Goal: Task Accomplishment & Management: Complete application form

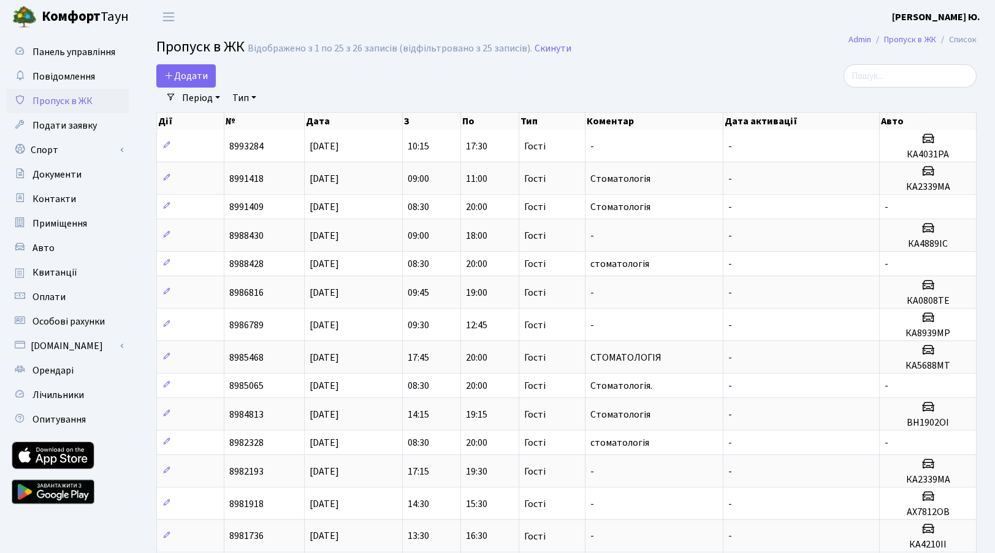
select select "25"
click at [192, 82] on span "Додати" at bounding box center [186, 75] width 44 height 13
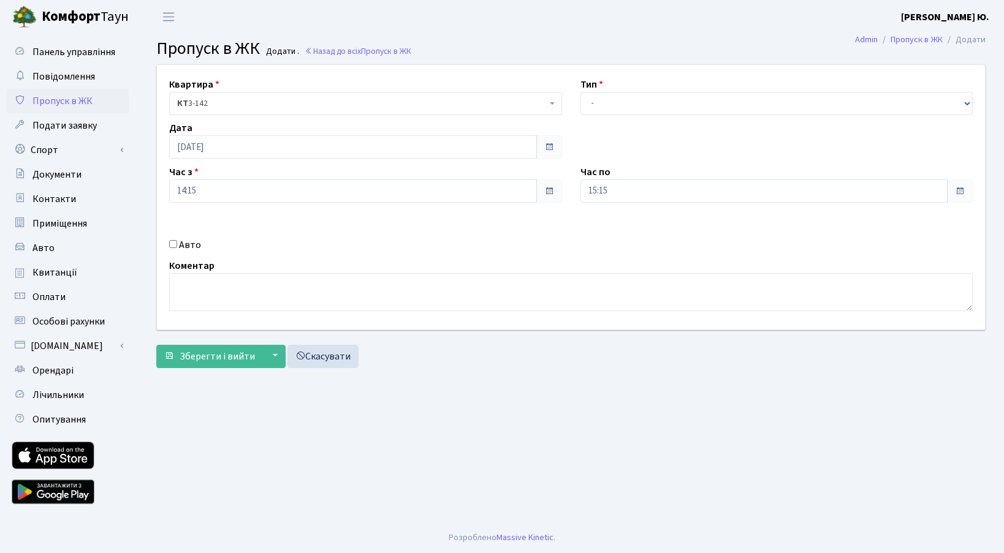
click at [192, 247] on label "Авто" at bounding box center [190, 245] width 22 height 15
click at [177, 247] on input "Авто" at bounding box center [173, 244] width 8 height 8
checkbox input "true"
click at [621, 107] on select "- Доставка Таксі Гості Сервіс" at bounding box center [776, 103] width 393 height 23
select select "3"
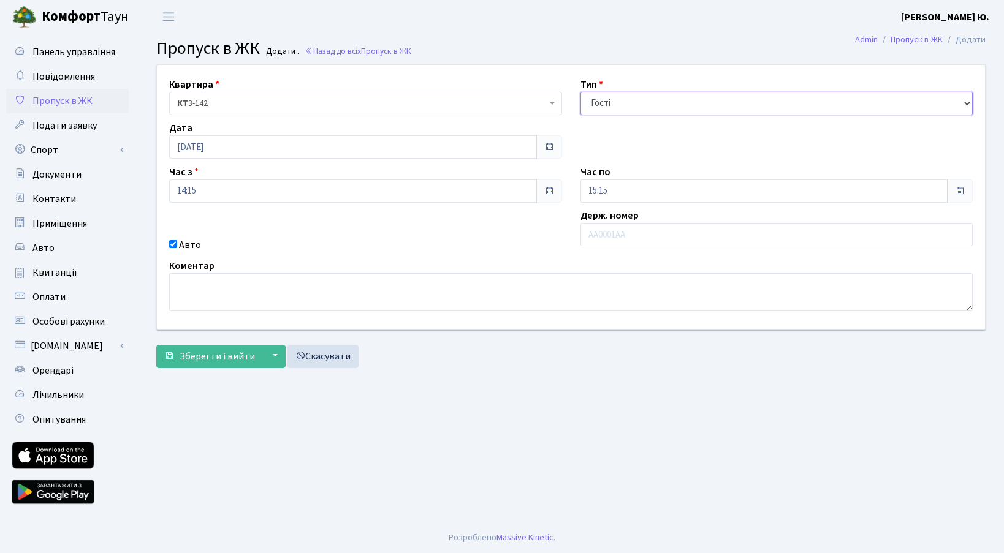
click at [580, 92] on select "- Доставка Таксі Гості Сервіс" at bounding box center [776, 103] width 393 height 23
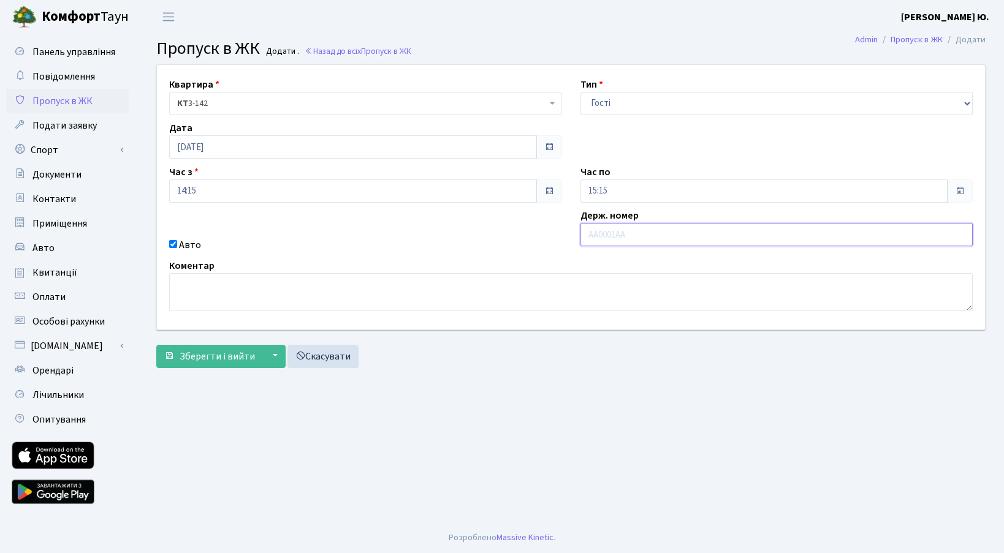
click at [617, 235] on input "text" at bounding box center [776, 234] width 393 height 23
paste input "АІ0476НХ"
type input "АІ0476НХ"
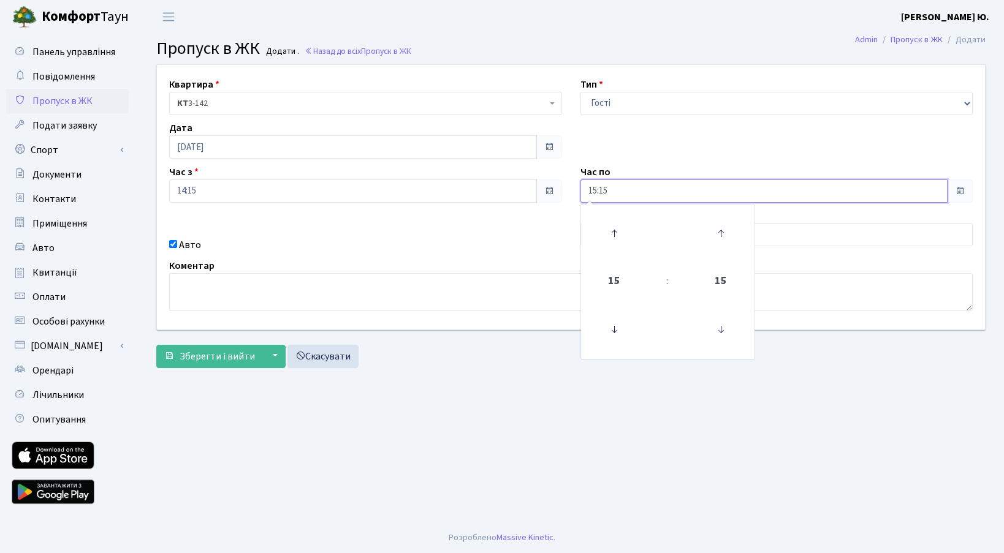
click at [615, 195] on input "15:15" at bounding box center [764, 191] width 368 height 23
click at [614, 225] on icon at bounding box center [614, 233] width 33 height 33
type input "18:15"
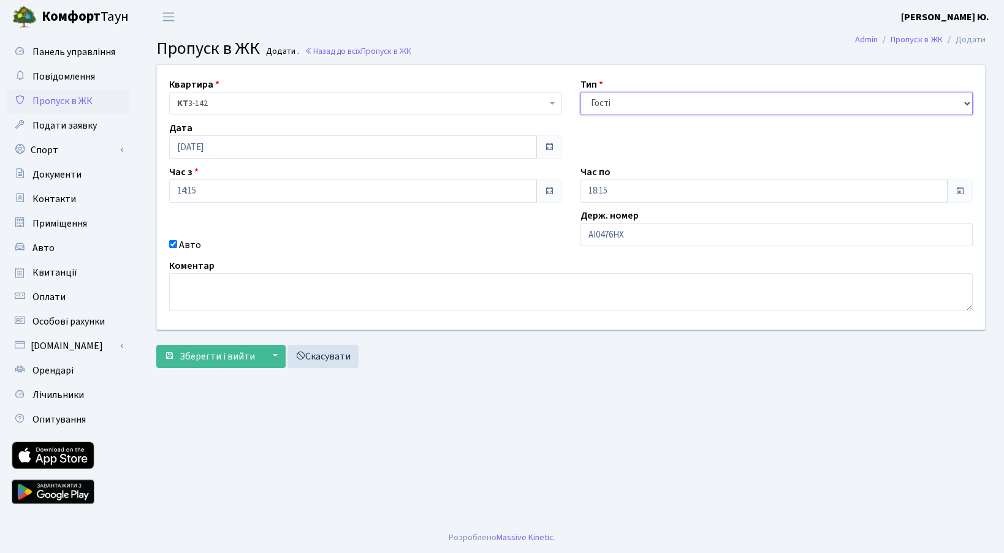
click at [635, 101] on select "- Доставка Таксі Гості Сервіс" at bounding box center [776, 103] width 393 height 23
click at [580, 92] on select "- Доставка Таксі Гості Сервіс" at bounding box center [776, 103] width 393 height 23
click at [221, 359] on span "Зберегти і вийти" at bounding box center [217, 356] width 75 height 13
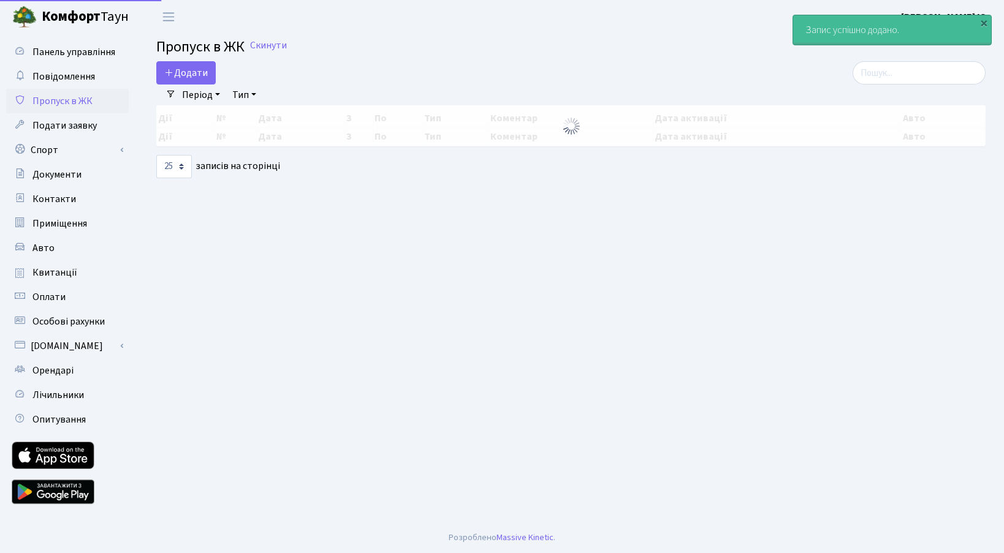
select select "25"
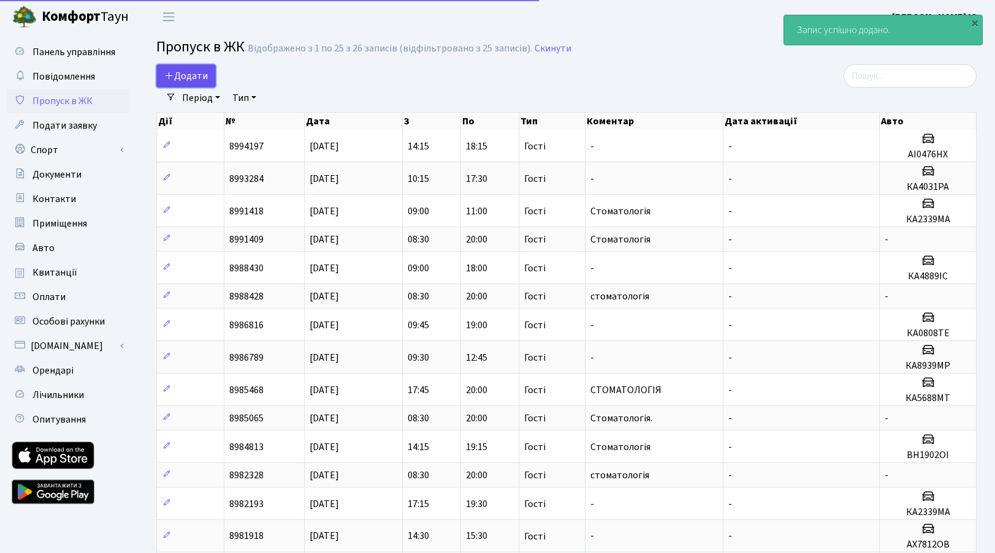
click at [204, 75] on span "Додати" at bounding box center [186, 75] width 44 height 13
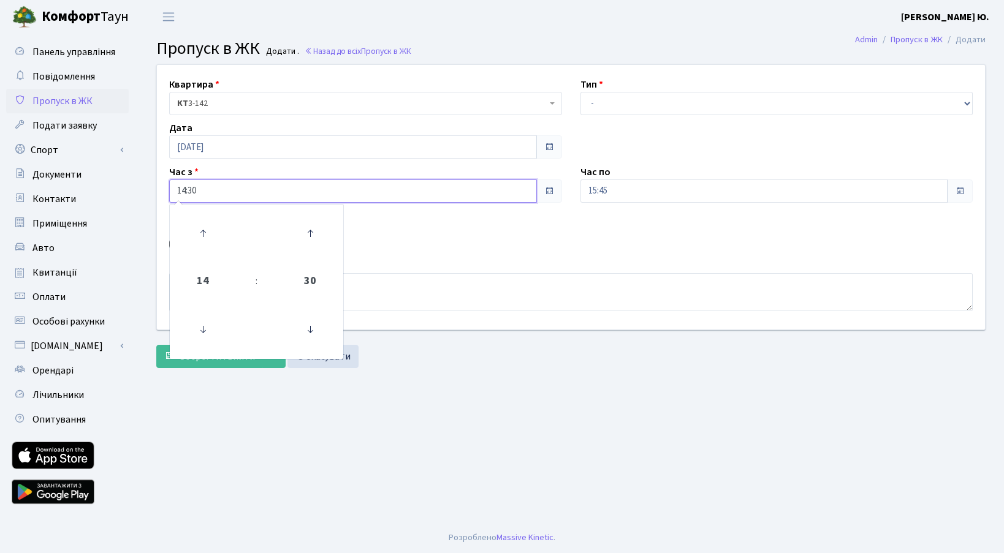
drag, startPoint x: 221, startPoint y: 190, endPoint x: 176, endPoint y: 194, distance: 45.5
click at [175, 195] on input "14:30" at bounding box center [353, 191] width 368 height 23
type input "09:30"
click at [623, 188] on input "15:45" at bounding box center [764, 191] width 368 height 23
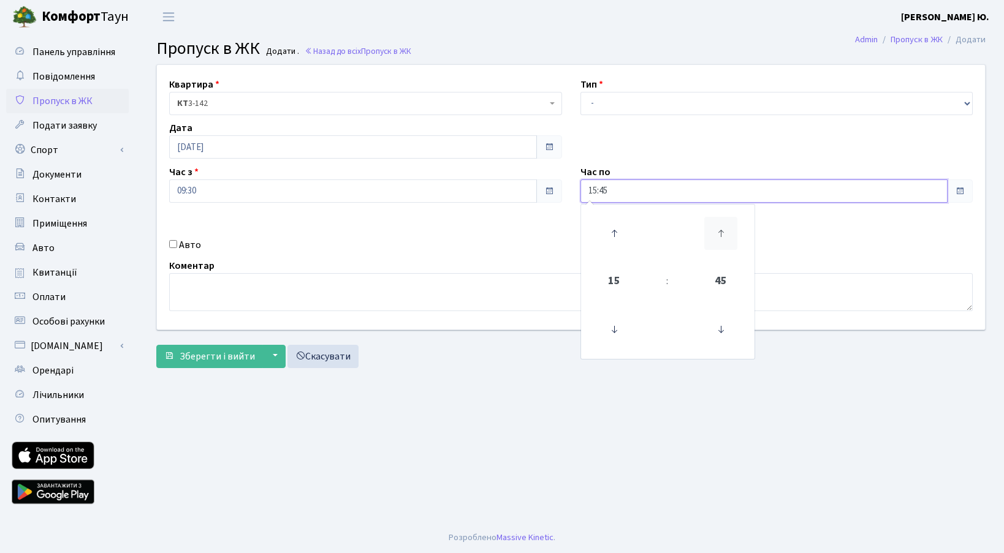
click at [726, 233] on icon at bounding box center [720, 233] width 33 height 33
click at [619, 231] on icon at bounding box center [614, 233] width 33 height 33
type input "18:00"
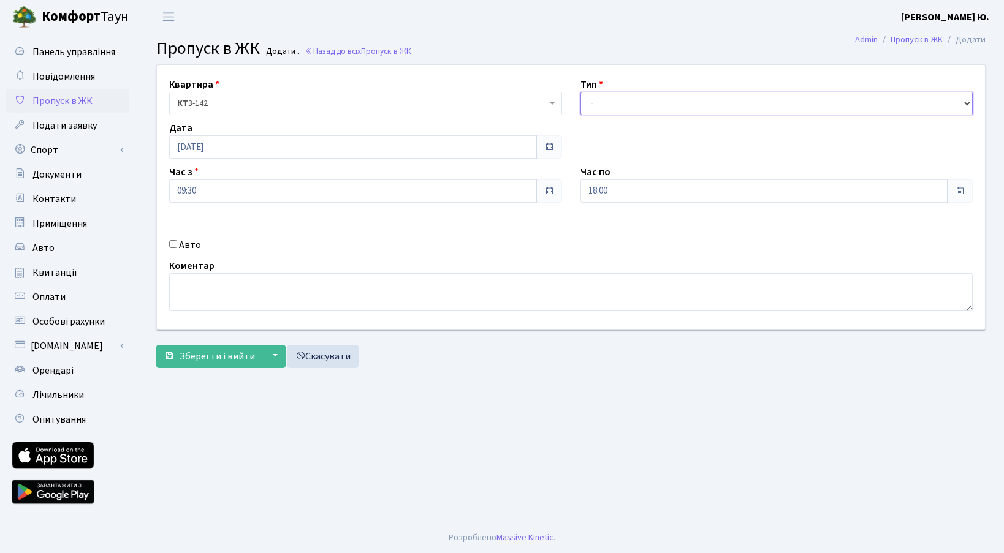
click at [619, 104] on select "- Доставка Таксі Гості Сервіс" at bounding box center [776, 103] width 393 height 23
select select "3"
click at [580, 92] on select "- Доставка Таксі Гості Сервіс" at bounding box center [776, 103] width 393 height 23
click at [224, 145] on input "[DATE]" at bounding box center [353, 146] width 368 height 23
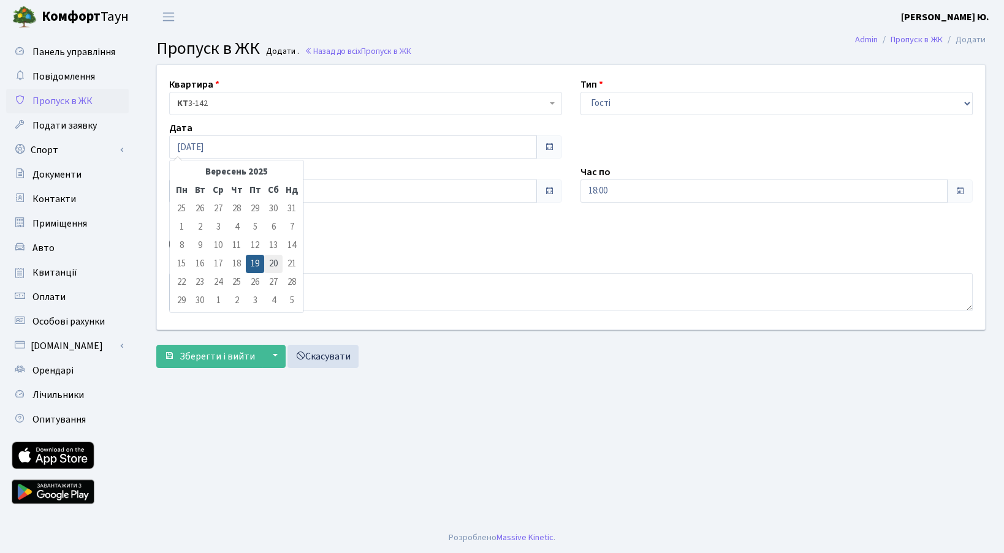
click at [275, 259] on td "20" at bounding box center [273, 264] width 18 height 18
type input "[DATE]"
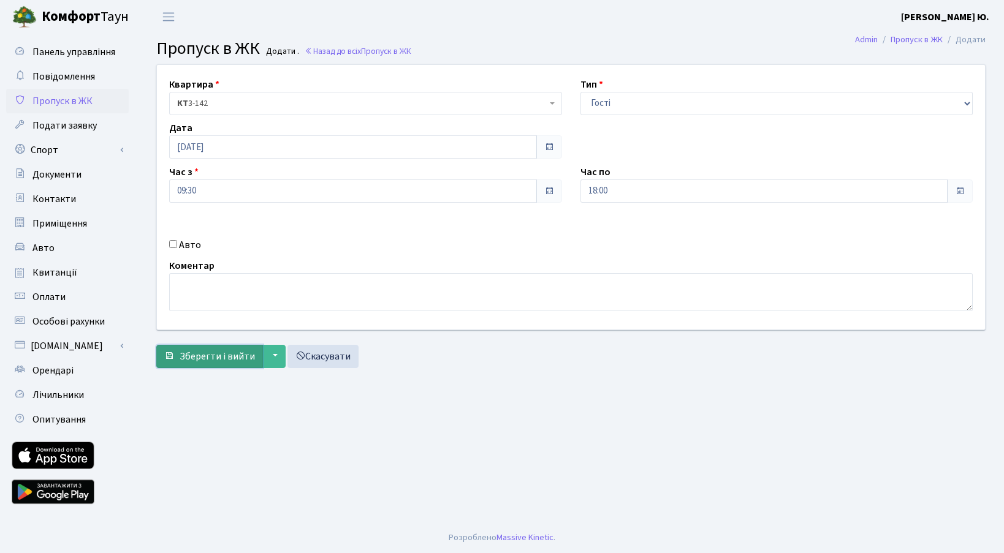
click at [201, 354] on span "Зберегти і вийти" at bounding box center [217, 356] width 75 height 13
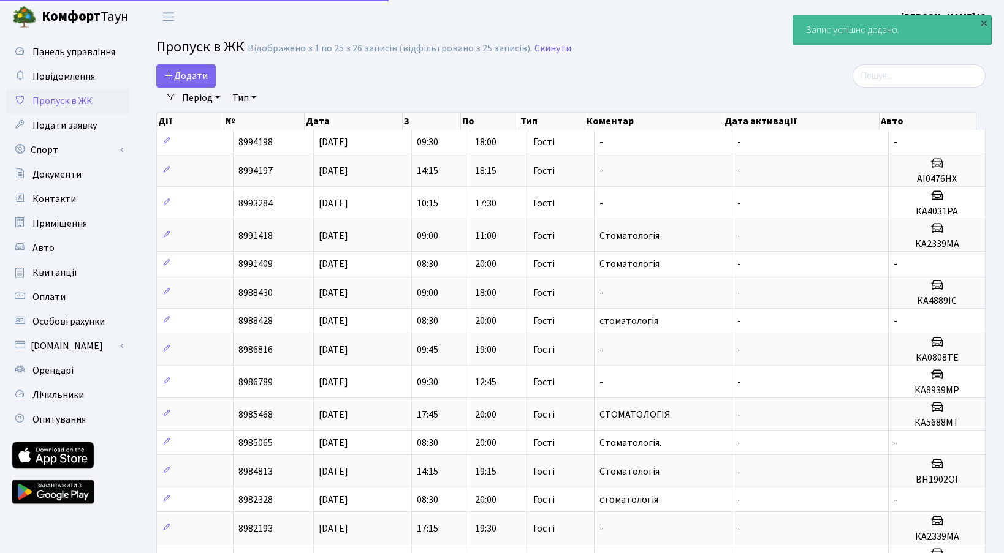
select select "25"
